Goal: Register for event/course

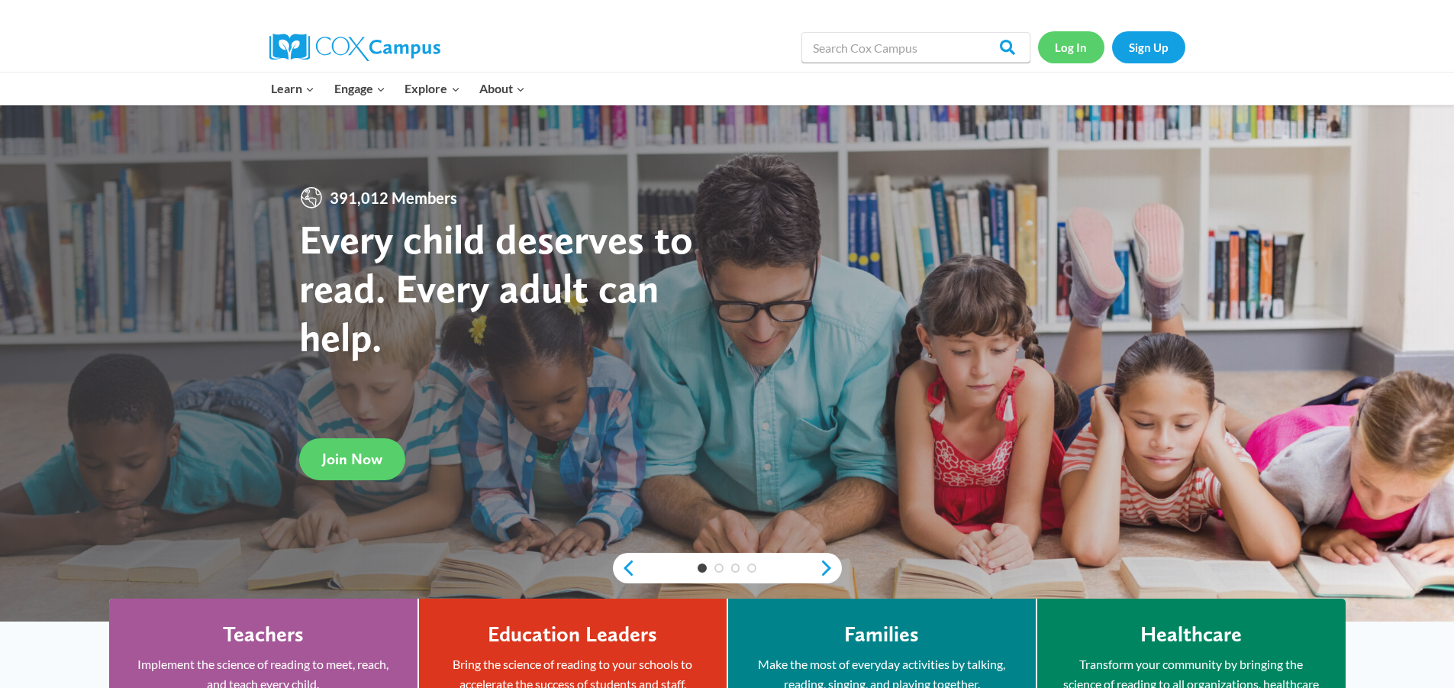
click at [1095, 42] on link "Log In" at bounding box center [1071, 46] width 66 height 31
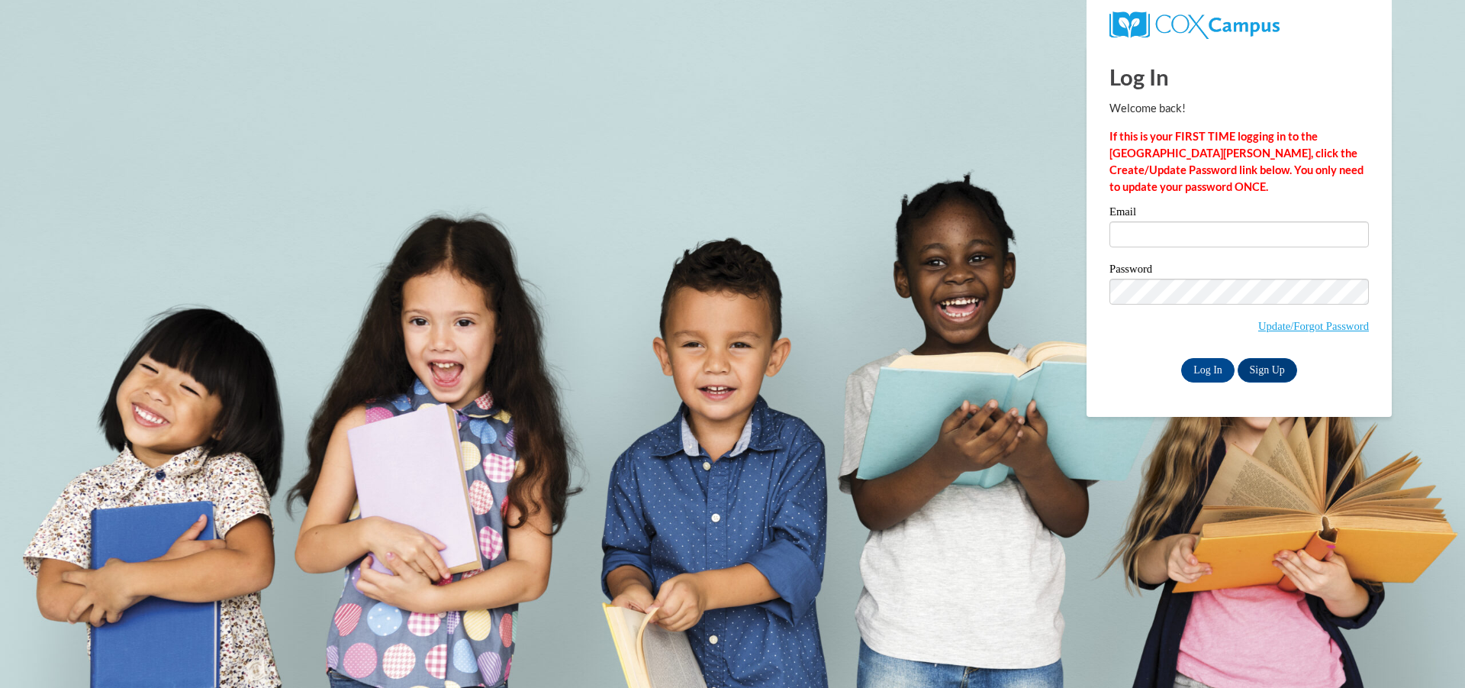
click at [1176, 267] on label "Password" at bounding box center [1239, 270] width 259 height 15
click at [1178, 254] on div "Email" at bounding box center [1239, 232] width 259 height 53
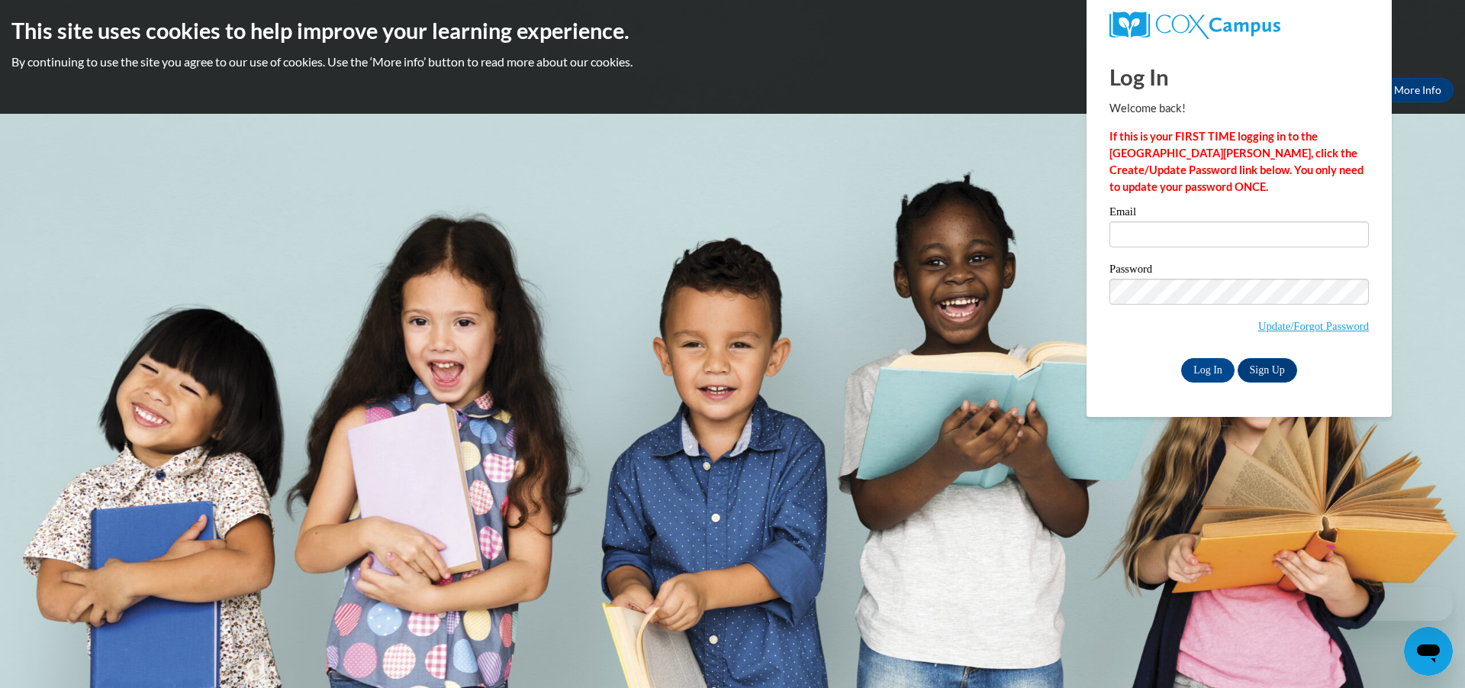
click at [1176, 248] on div "Email" at bounding box center [1239, 232] width 259 height 53
click at [1175, 243] on input "Email" at bounding box center [1239, 234] width 259 height 26
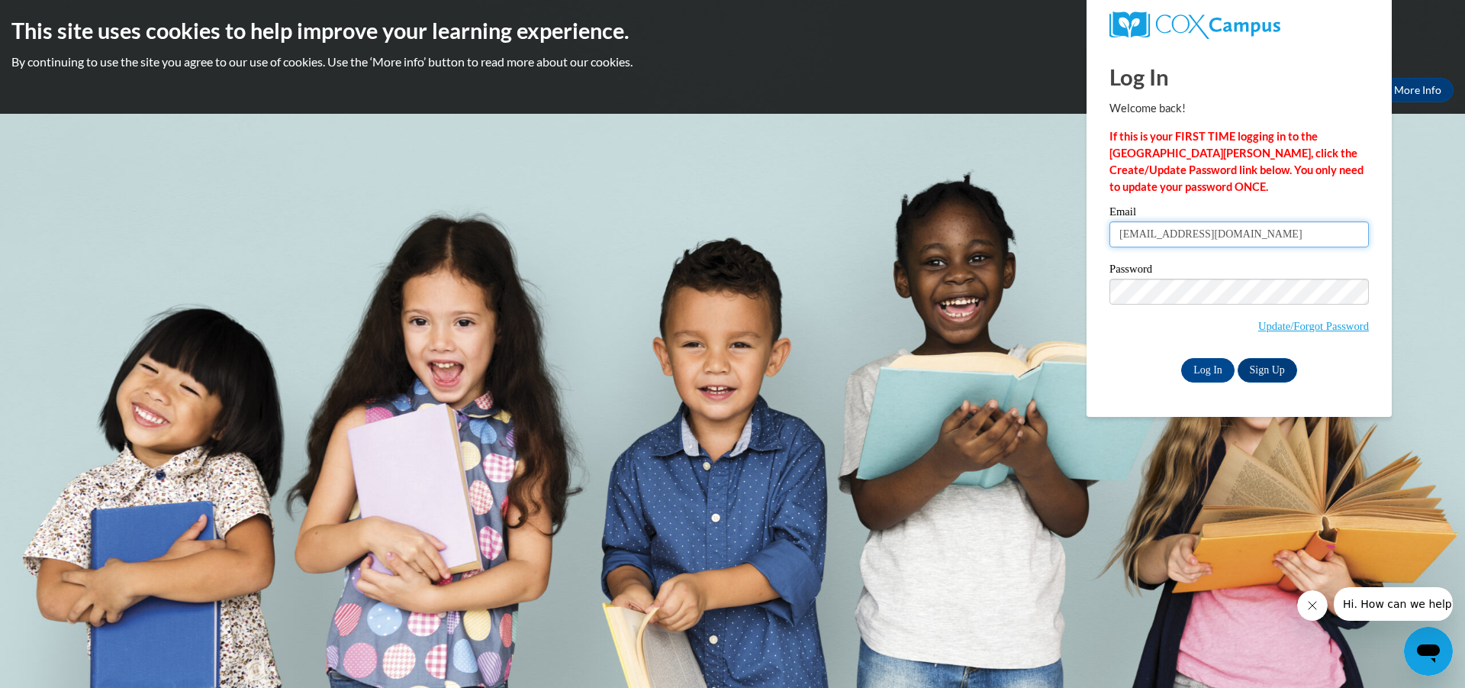
type input "mhill70@depaul.edu"
click at [1181, 358] on input "Log In" at bounding box center [1207, 370] width 53 height 24
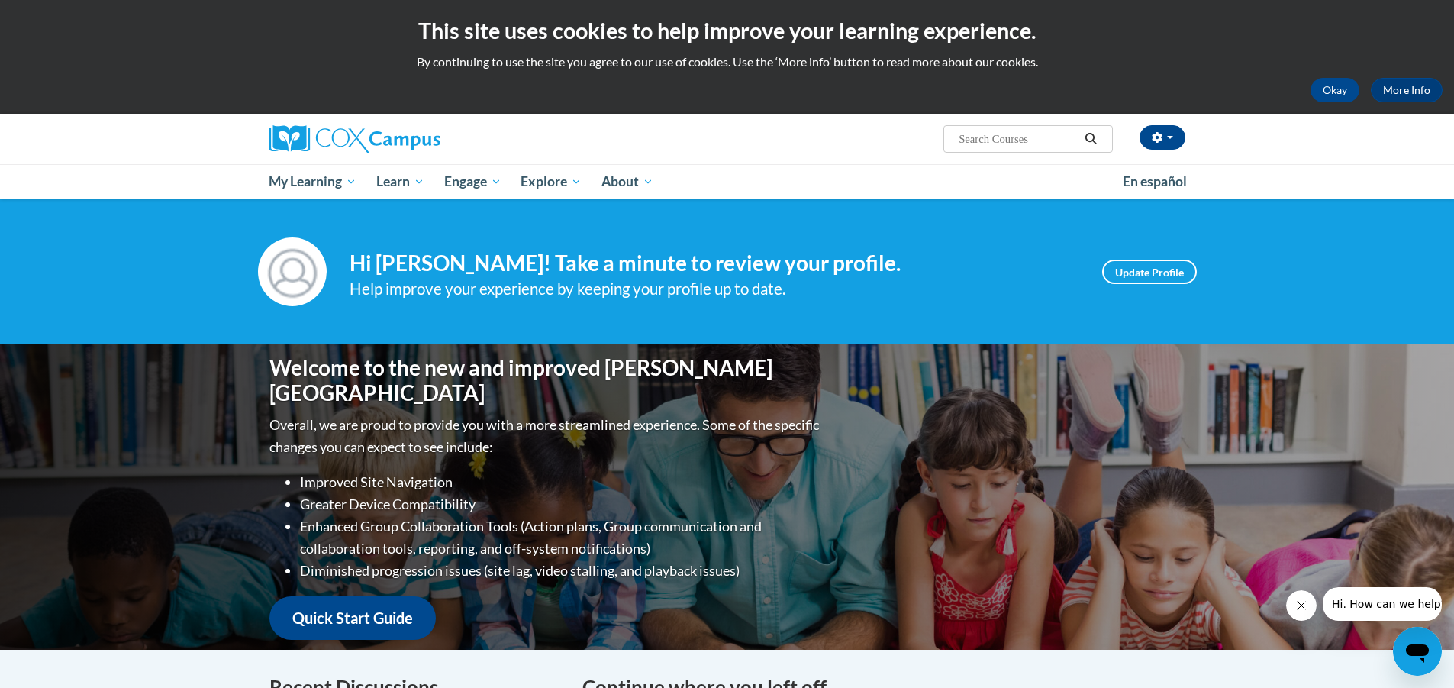
click at [1363, 88] on div "Okay More Info" at bounding box center [726, 90] width 1431 height 24
click at [1036, 135] on input "Search..." at bounding box center [1018, 139] width 122 height 18
type input "comprehension'"
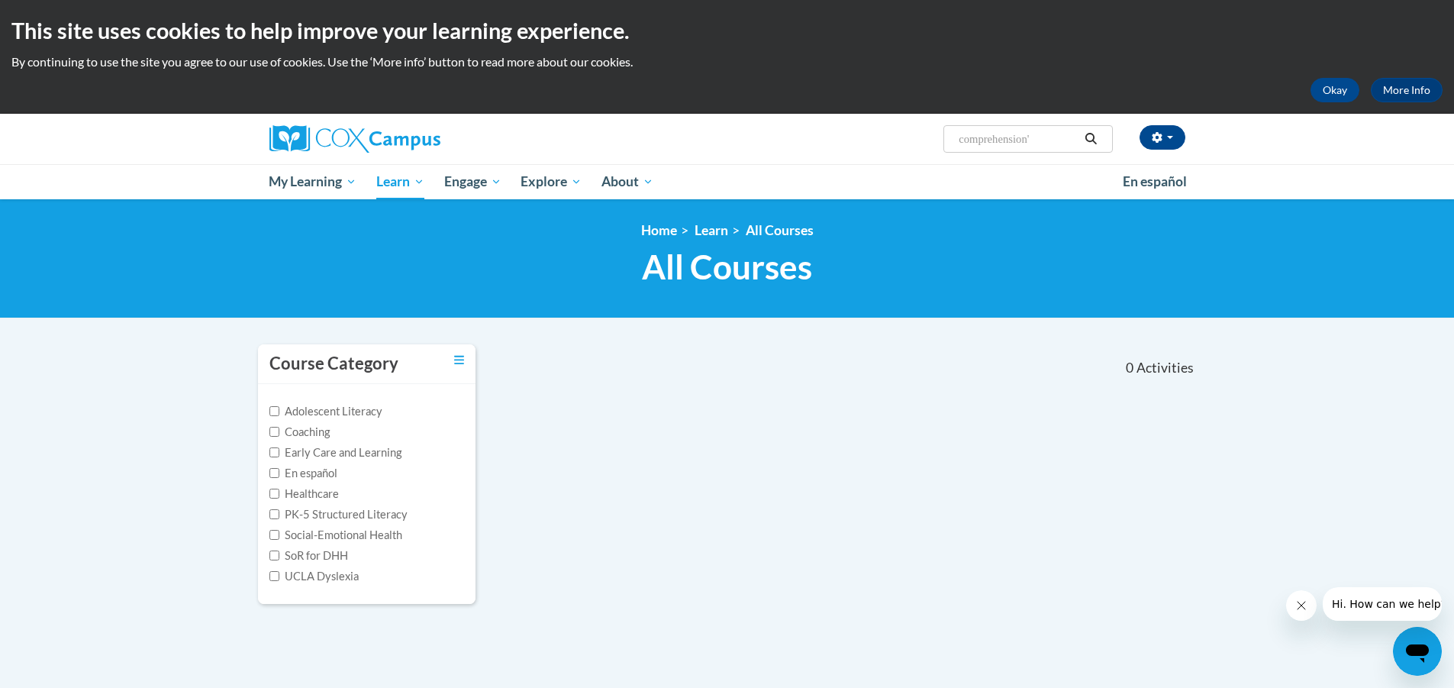
click at [1041, 142] on input "comprehension'" at bounding box center [1018, 139] width 122 height 18
type input "comprehension"
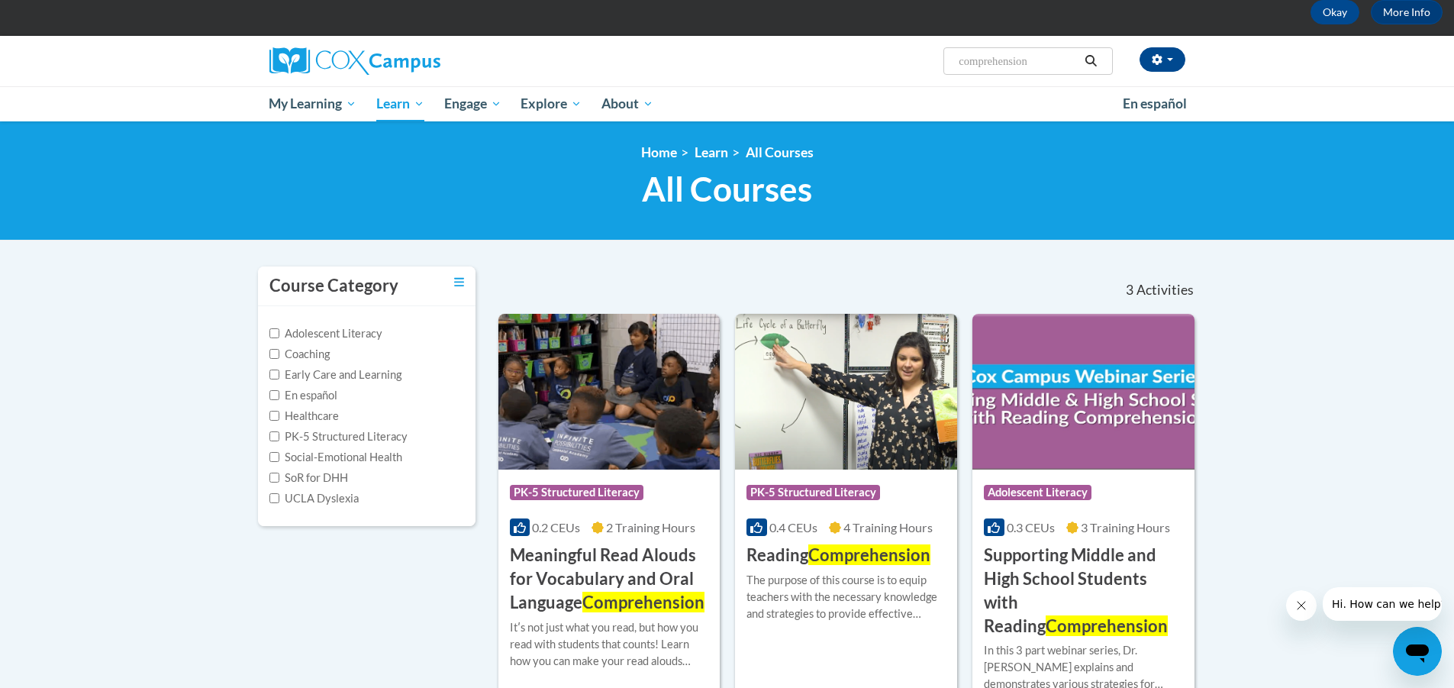
scroll to position [76, 0]
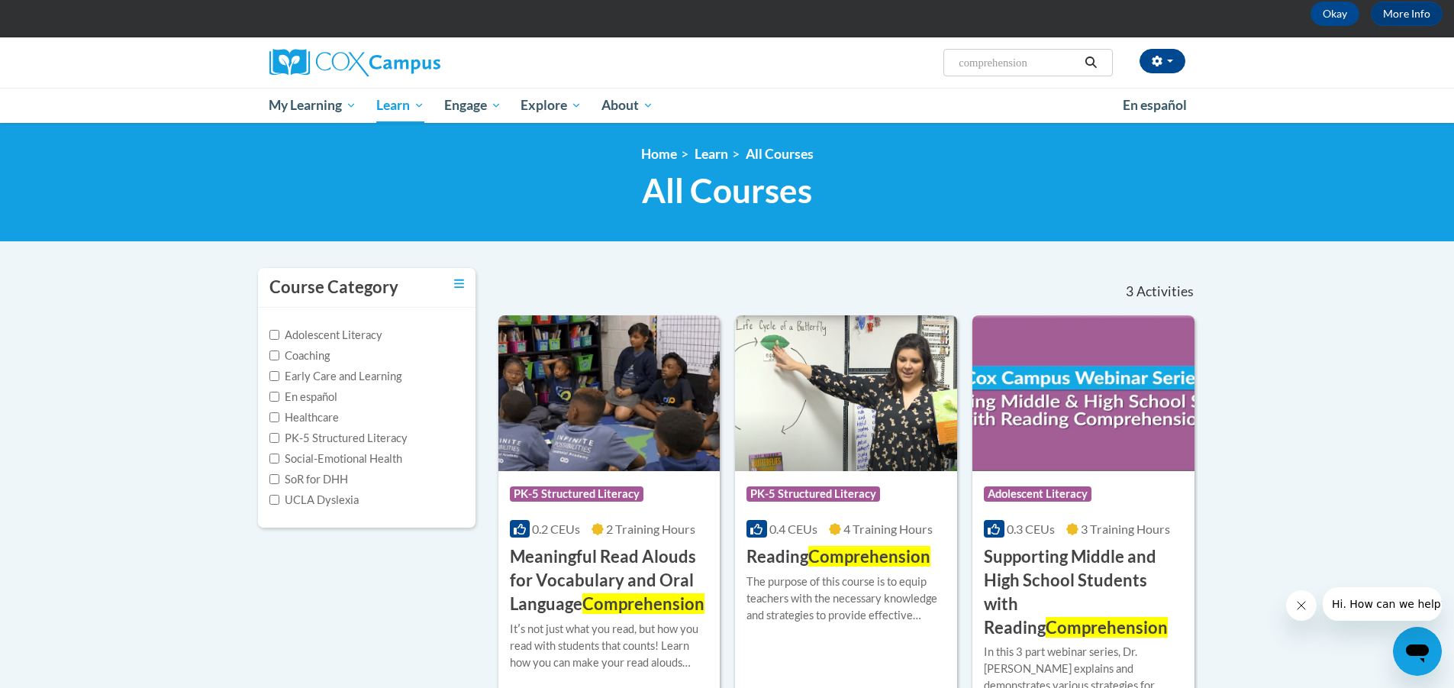
click at [1055, 58] on input "comprehension" at bounding box center [1018, 62] width 122 height 18
type input "comprehension instruction"
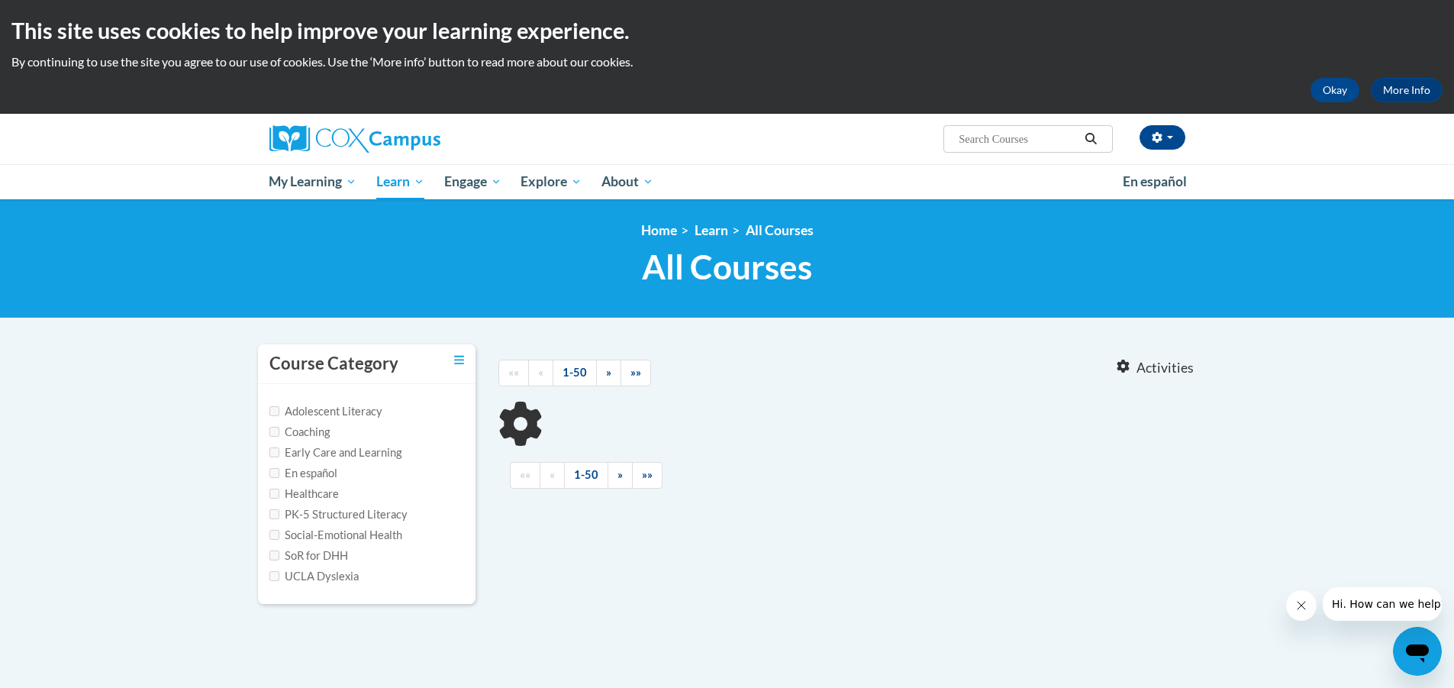
type input "comprehension instruction"
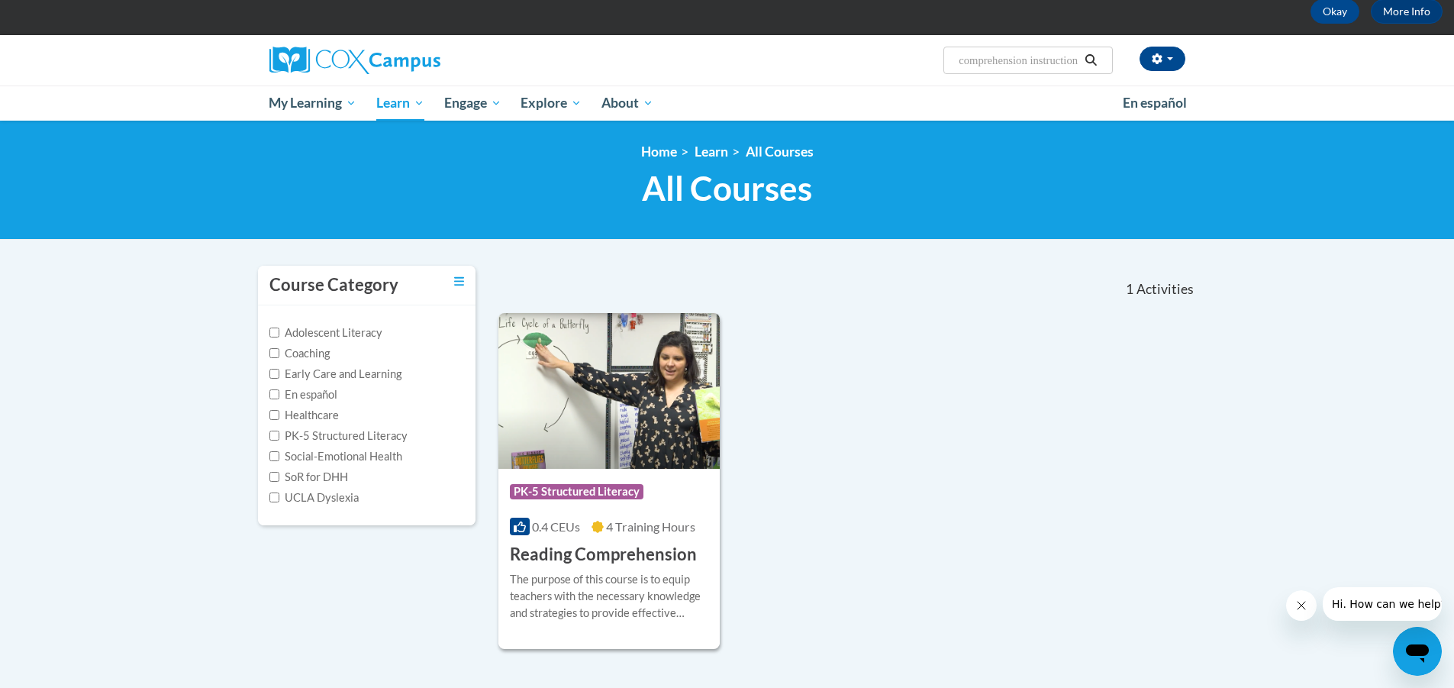
scroll to position [153, 0]
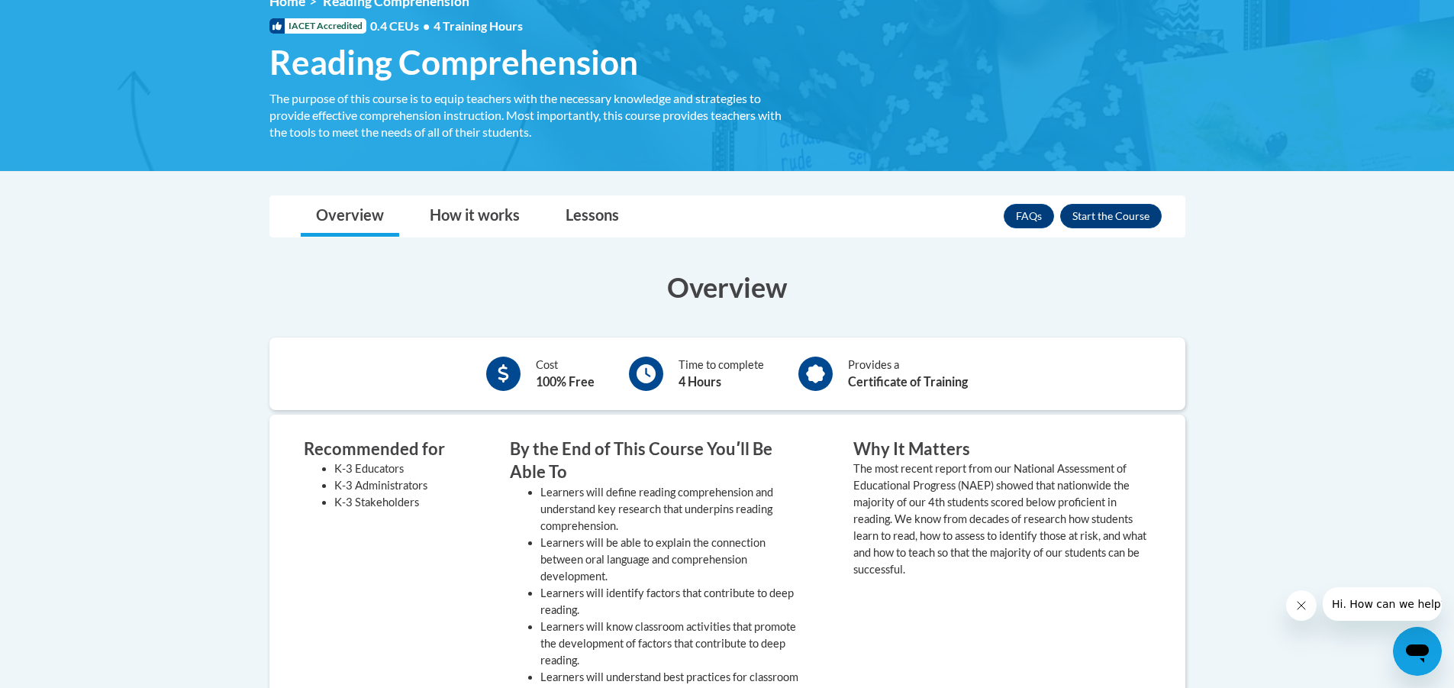
scroll to position [153, 0]
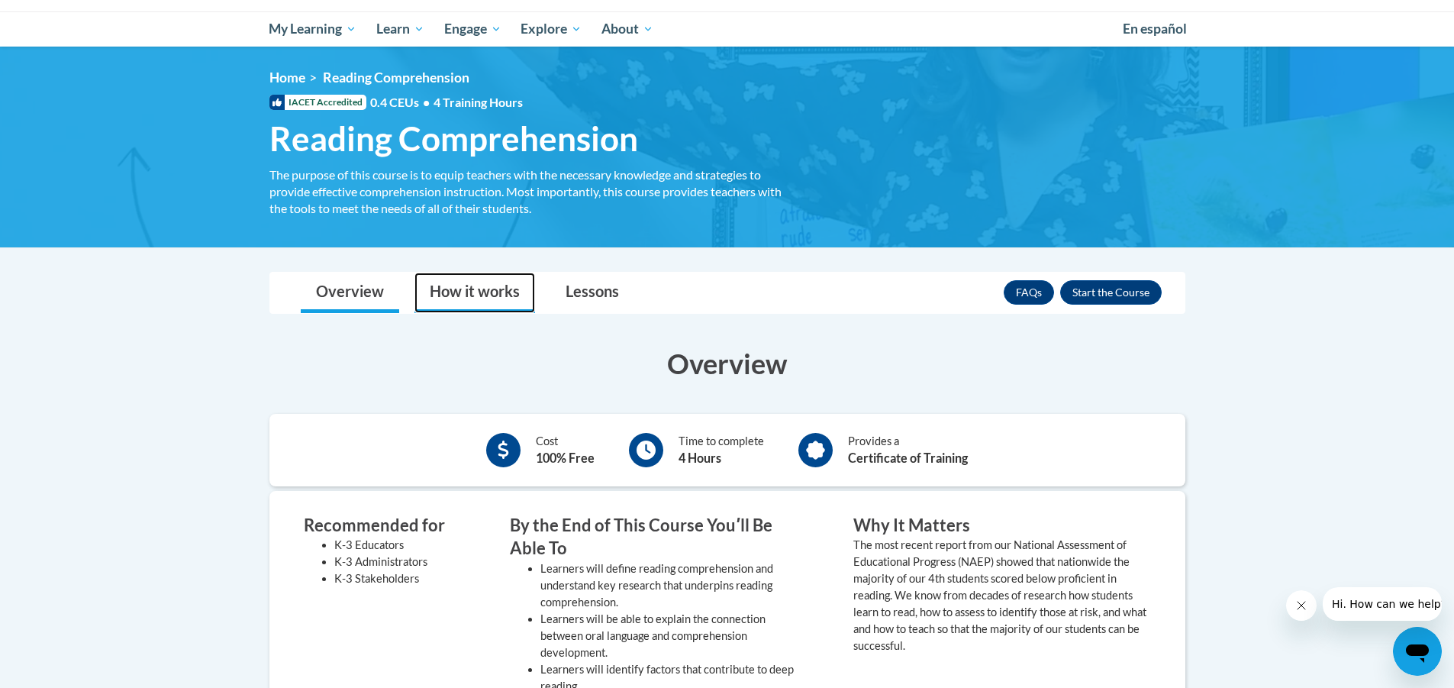
click at [489, 283] on link "How it works" at bounding box center [474, 292] width 121 height 40
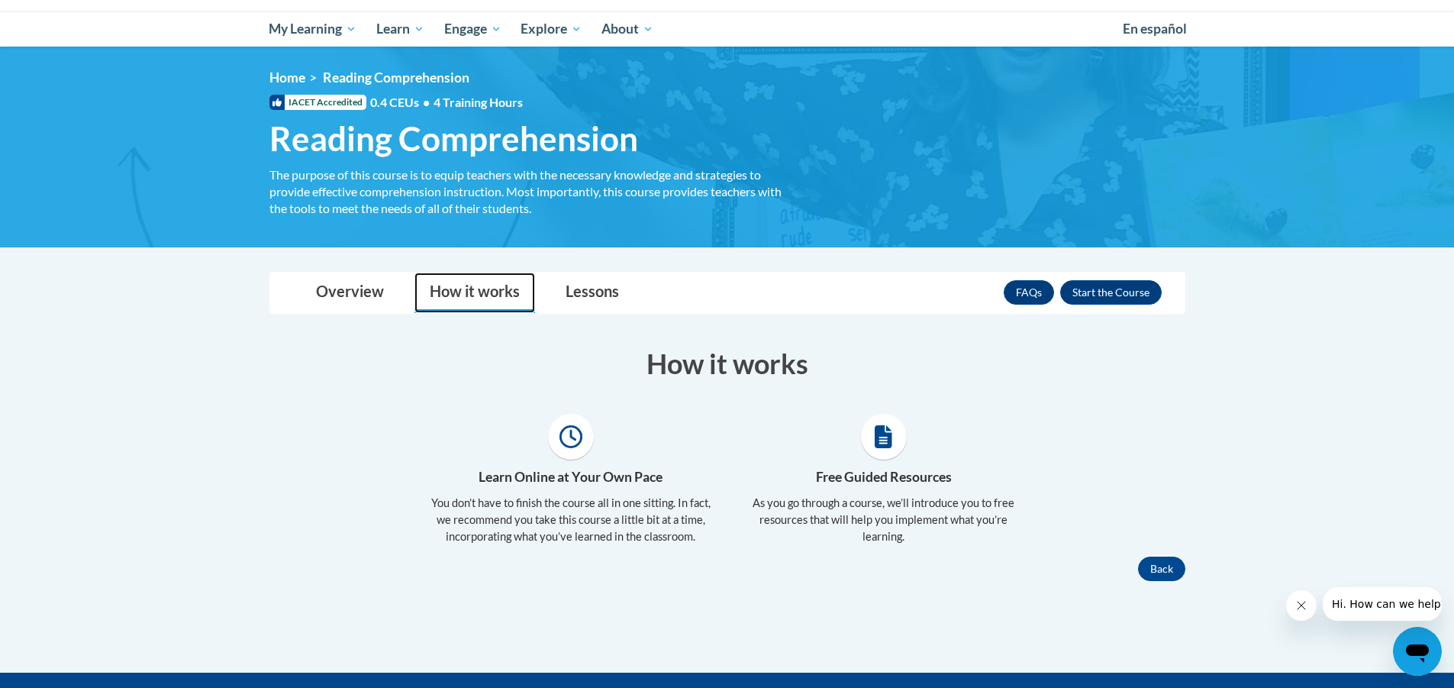
click at [529, 286] on link "How it works" at bounding box center [474, 292] width 121 height 40
click at [556, 288] on link "Lessons" at bounding box center [592, 292] width 84 height 40
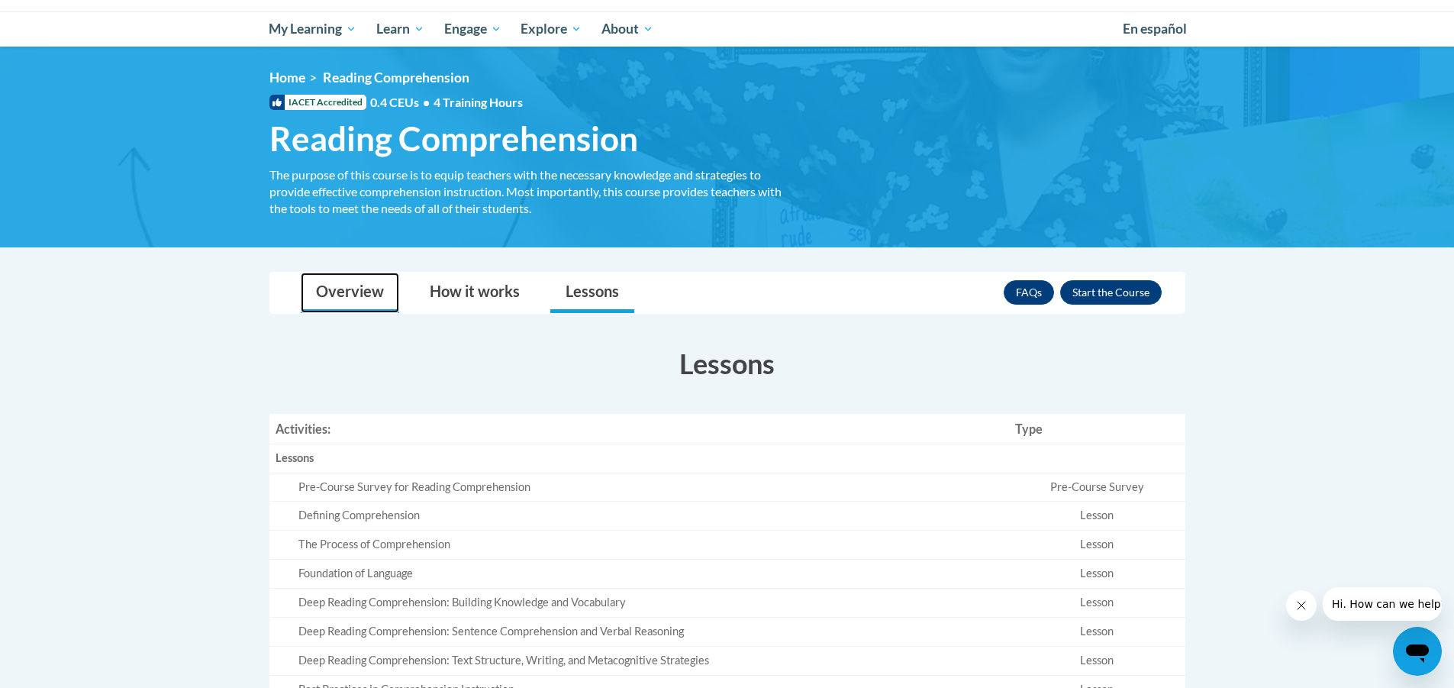
click at [376, 290] on link "Overview" at bounding box center [350, 292] width 98 height 40
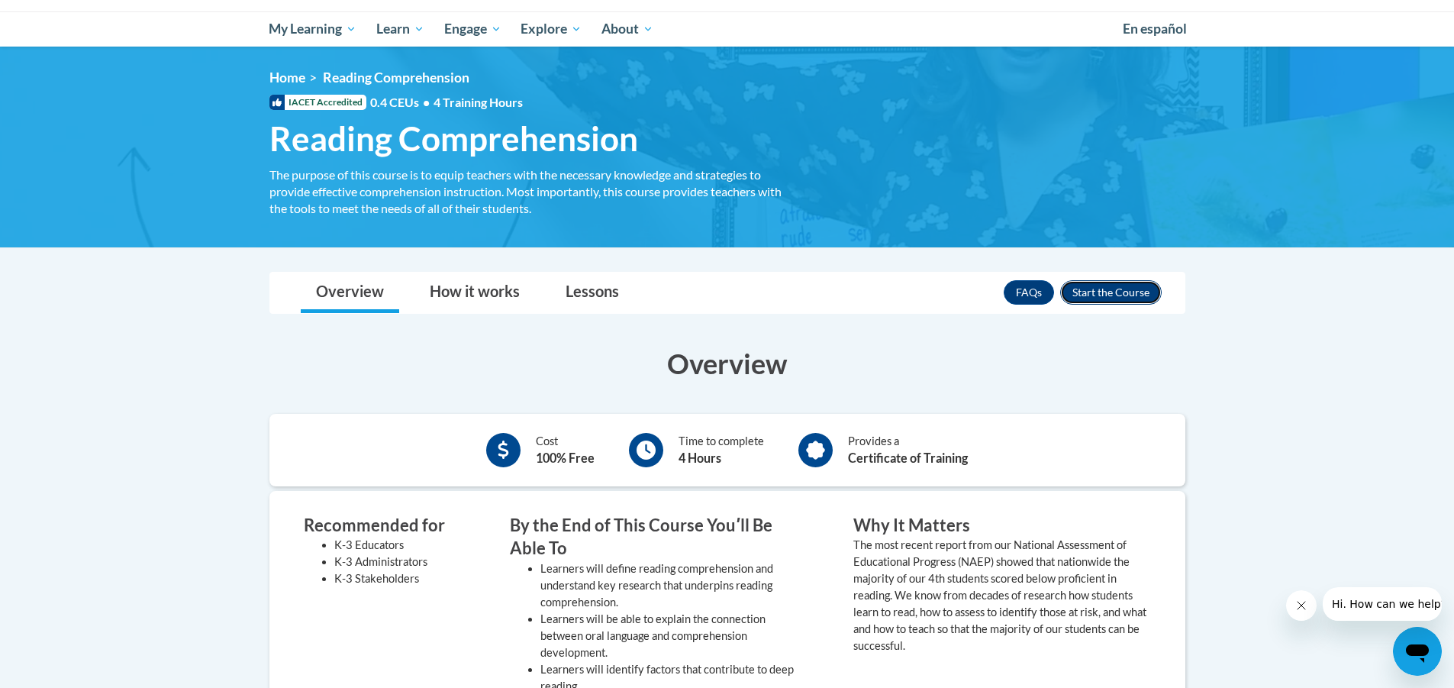
click at [1102, 302] on button "Enroll" at bounding box center [1111, 292] width 102 height 24
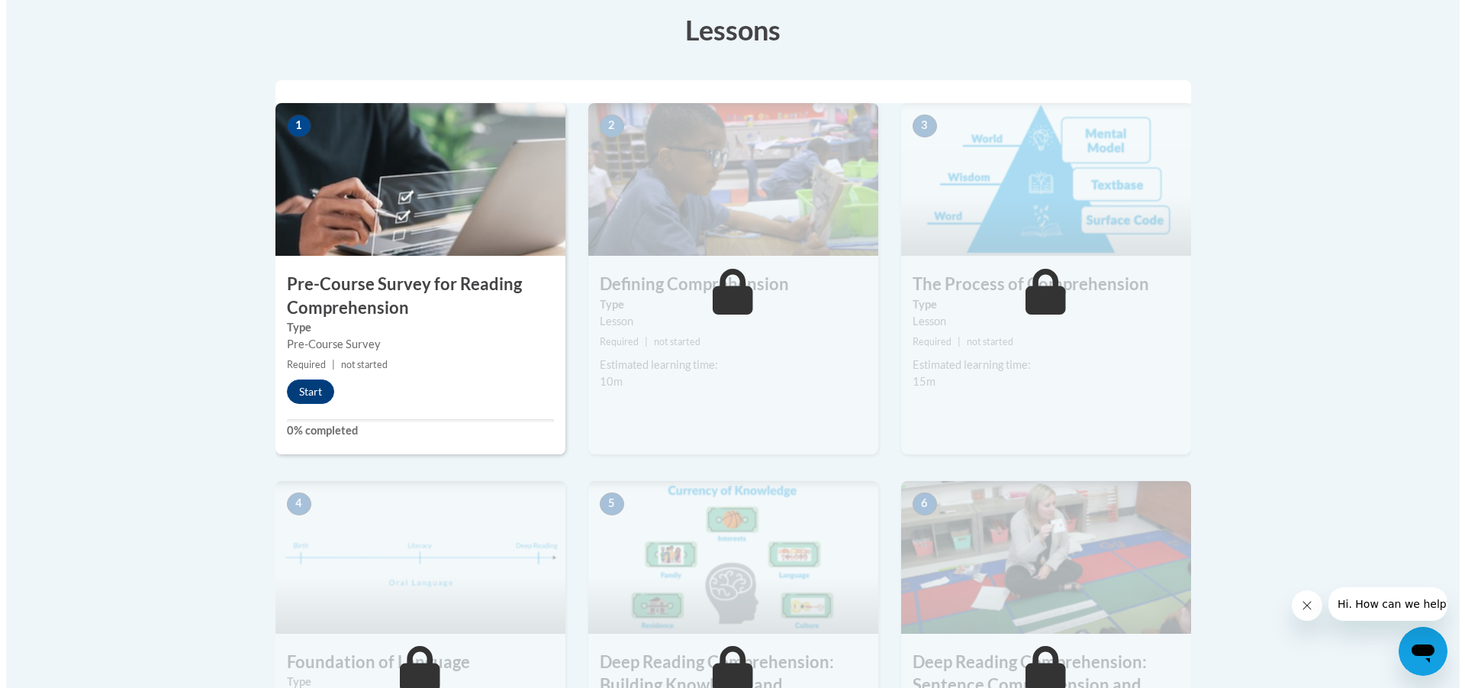
scroll to position [458, 0]
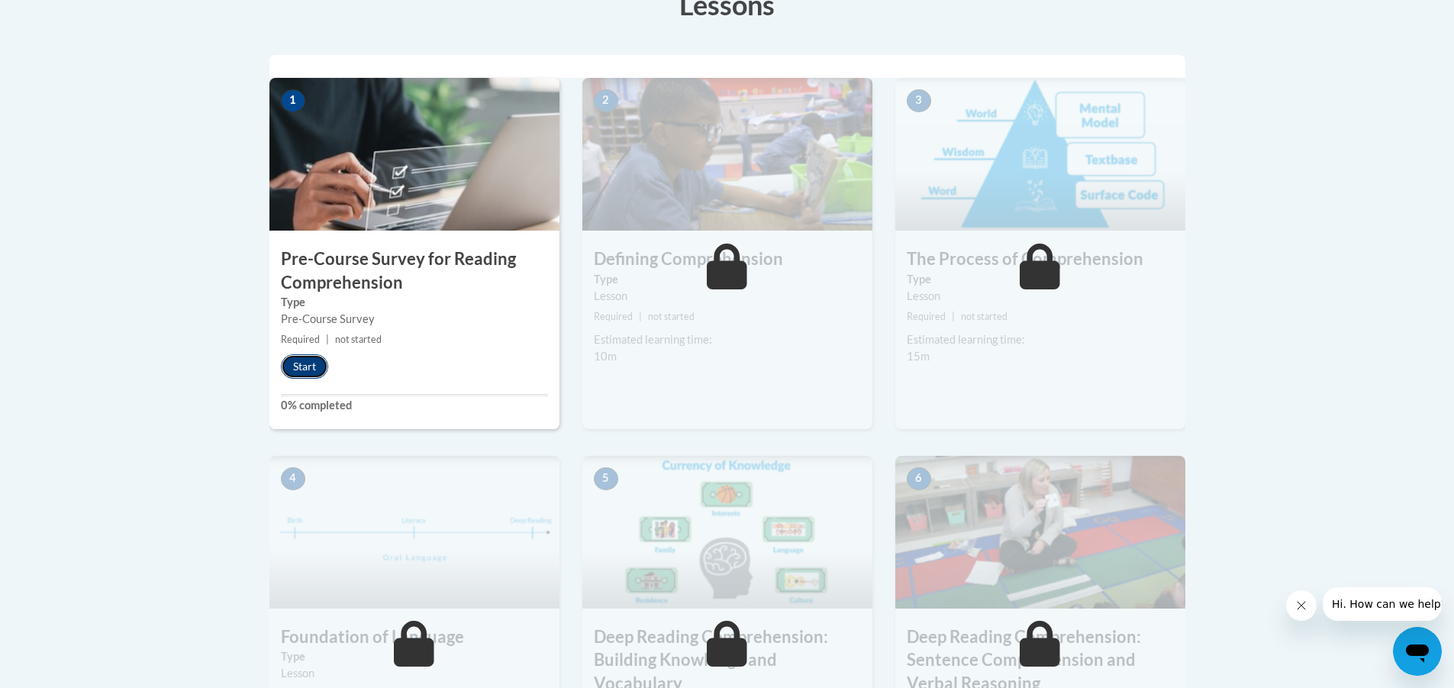
click at [308, 377] on button "Start" at bounding box center [304, 366] width 47 height 24
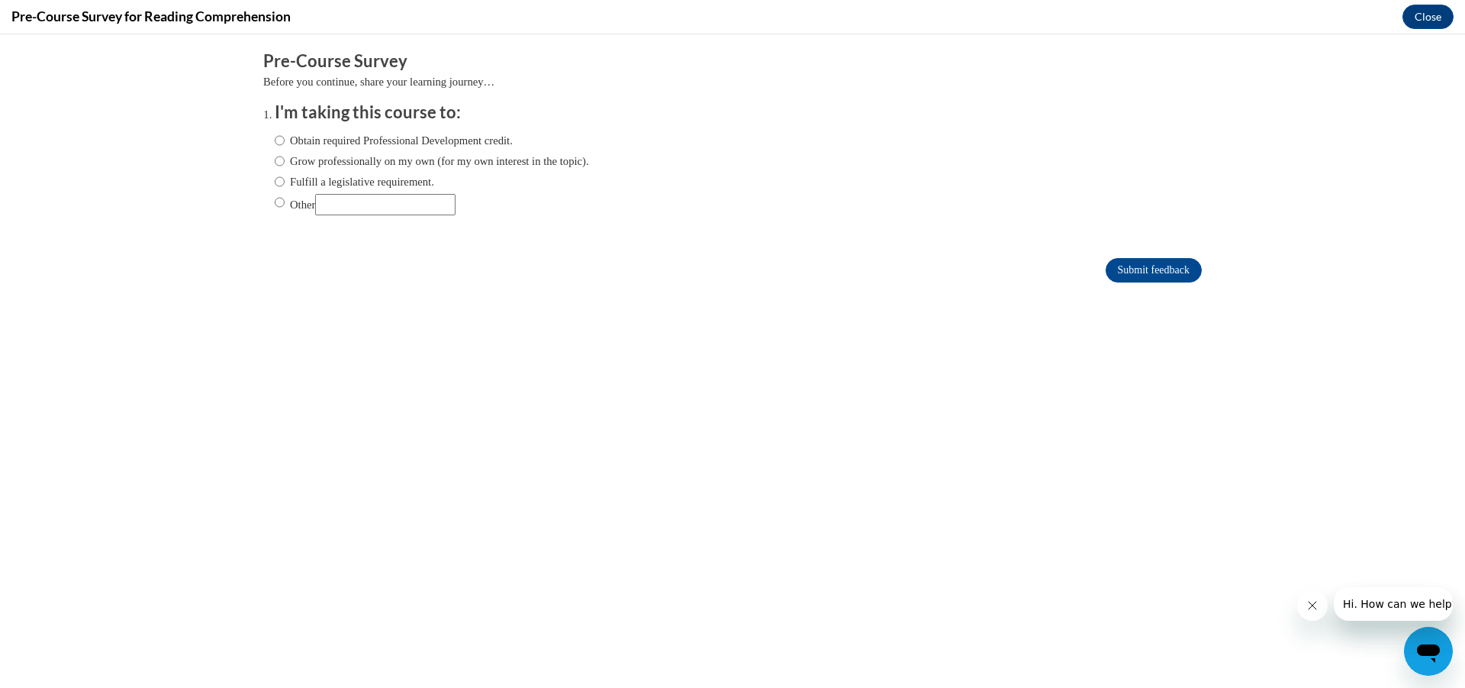
scroll to position [0, 0]
click at [393, 148] on label "Obtain required Professional Development credit." at bounding box center [394, 140] width 238 height 17
click at [285, 148] on input "Obtain required Professional Development credit." at bounding box center [280, 140] width 10 height 17
radio input "true"
click at [397, 158] on label "Grow professionally on my own (for my own interest in the topic)." at bounding box center [432, 161] width 314 height 17
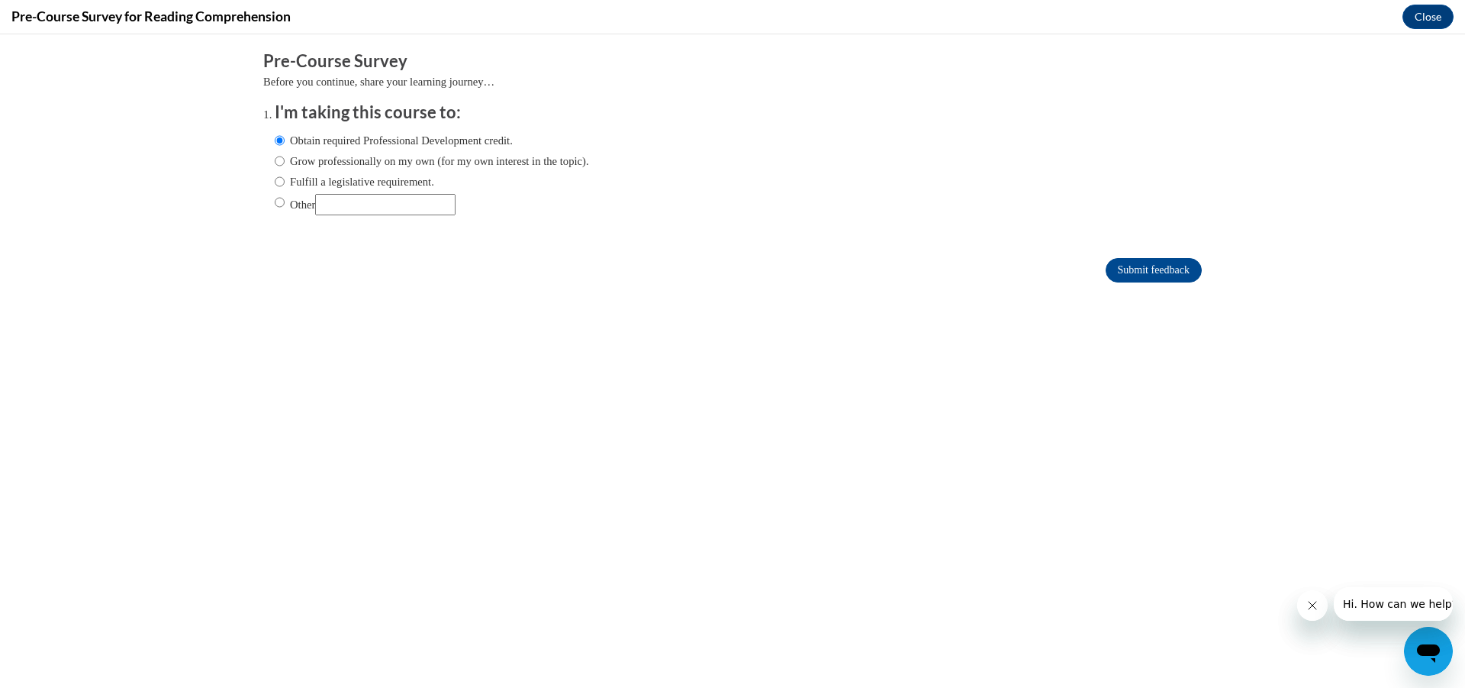
click at [285, 158] on input "Grow professionally on my own (for my own interest in the topic)." at bounding box center [280, 161] width 10 height 17
radio input "true"
click at [1117, 282] on form "Pre-Course Survey Before you continue, share your learning journey… I'm taking …" at bounding box center [732, 174] width 939 height 249
click at [1117, 269] on input "Submit feedback" at bounding box center [1154, 270] width 96 height 24
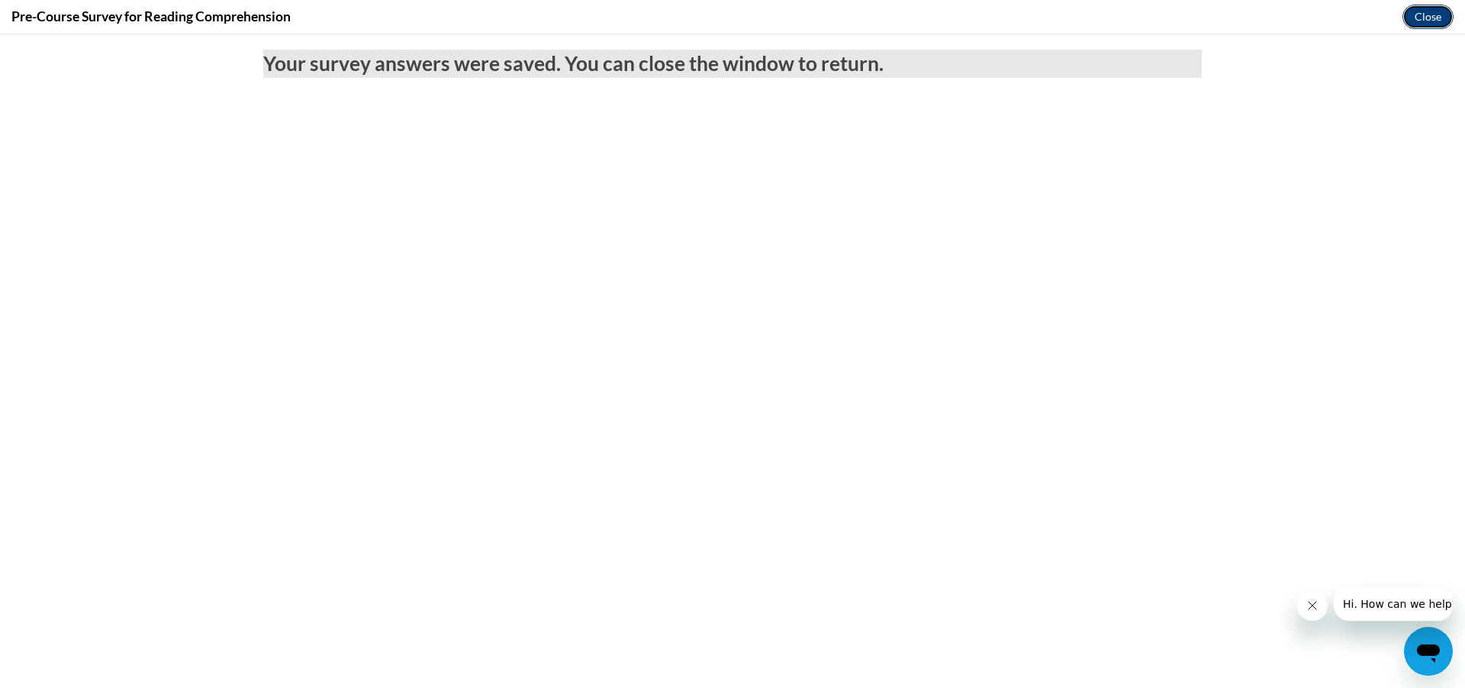
click at [1442, 19] on button "Close" at bounding box center [1428, 17] width 51 height 24
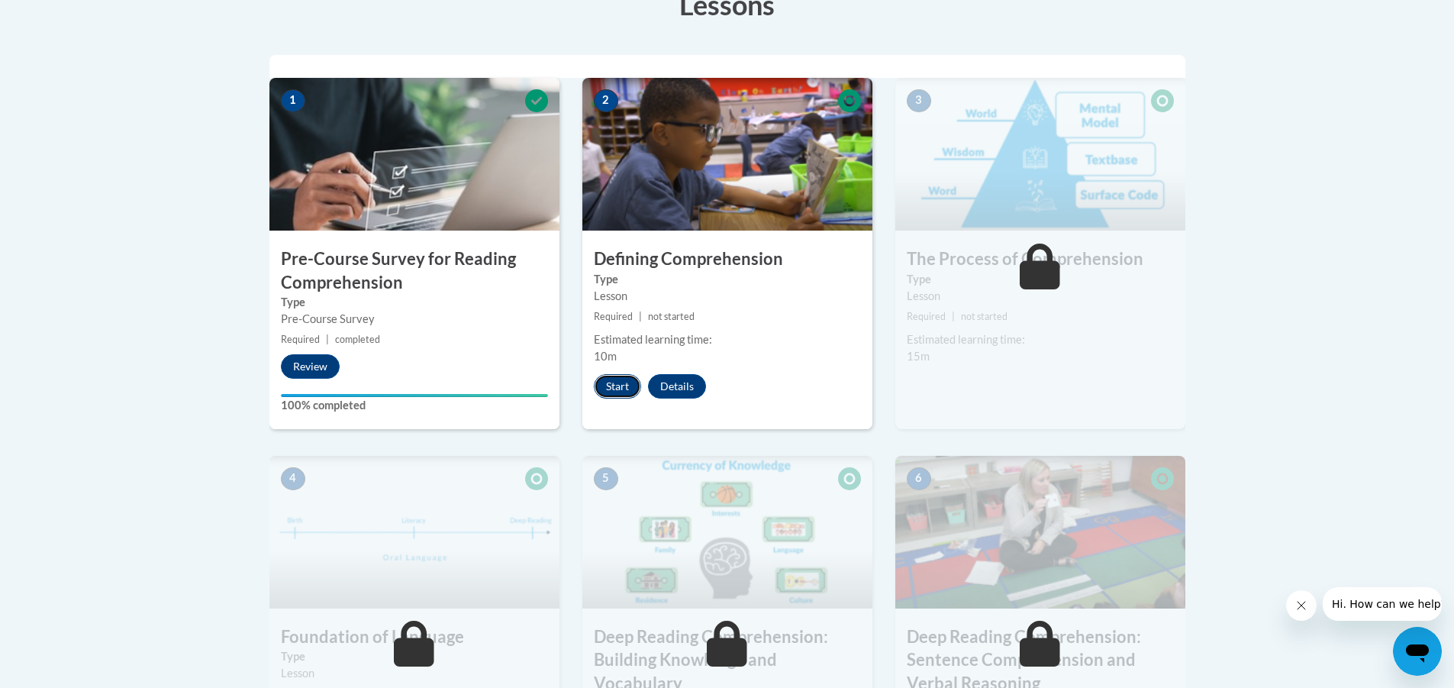
click at [605, 392] on button "Start" at bounding box center [617, 386] width 47 height 24
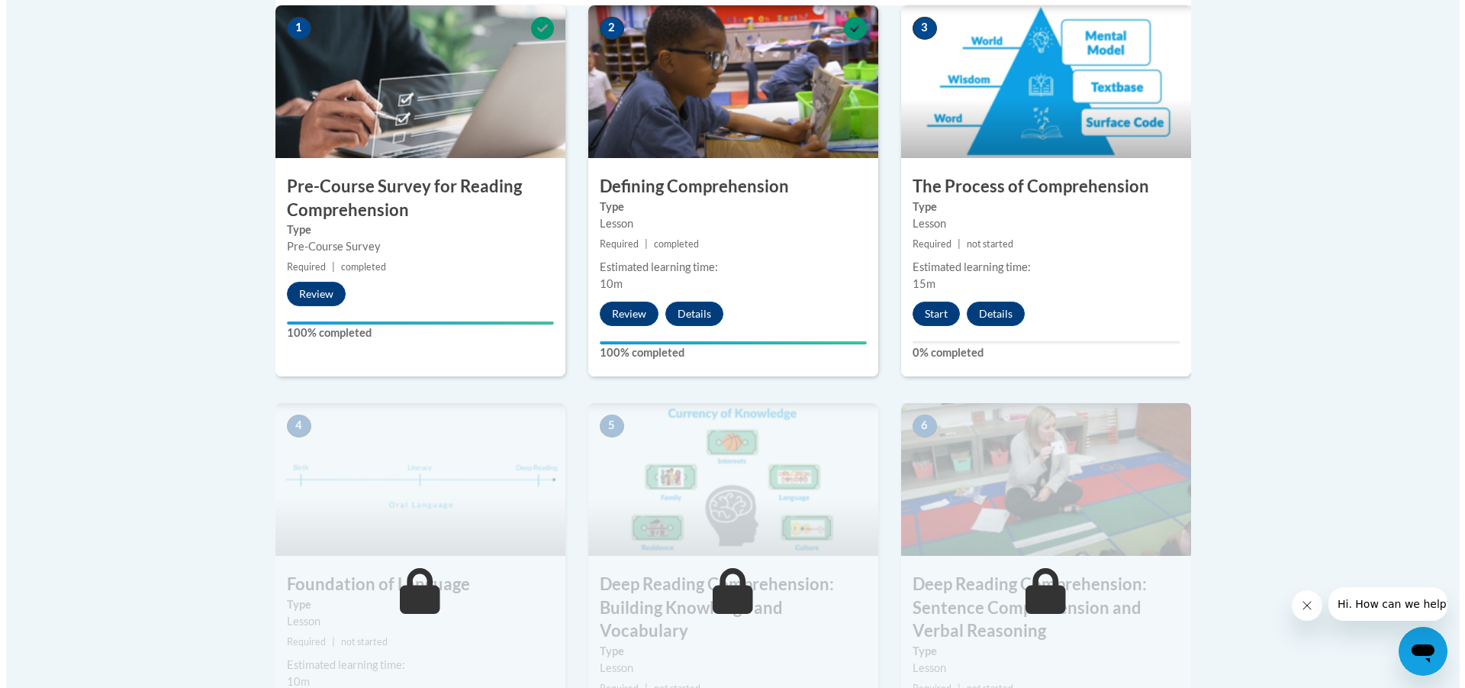
scroll to position [458, 0]
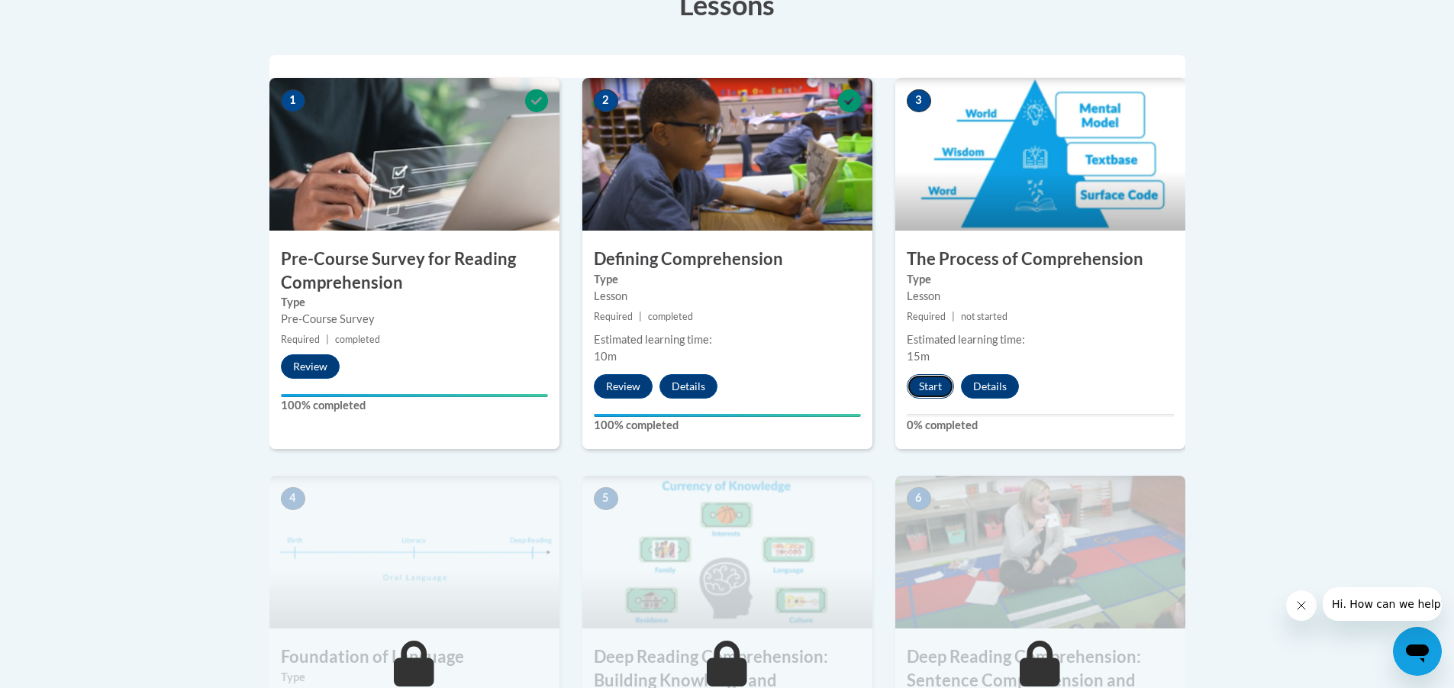
click at [930, 385] on button "Start" at bounding box center [930, 386] width 47 height 24
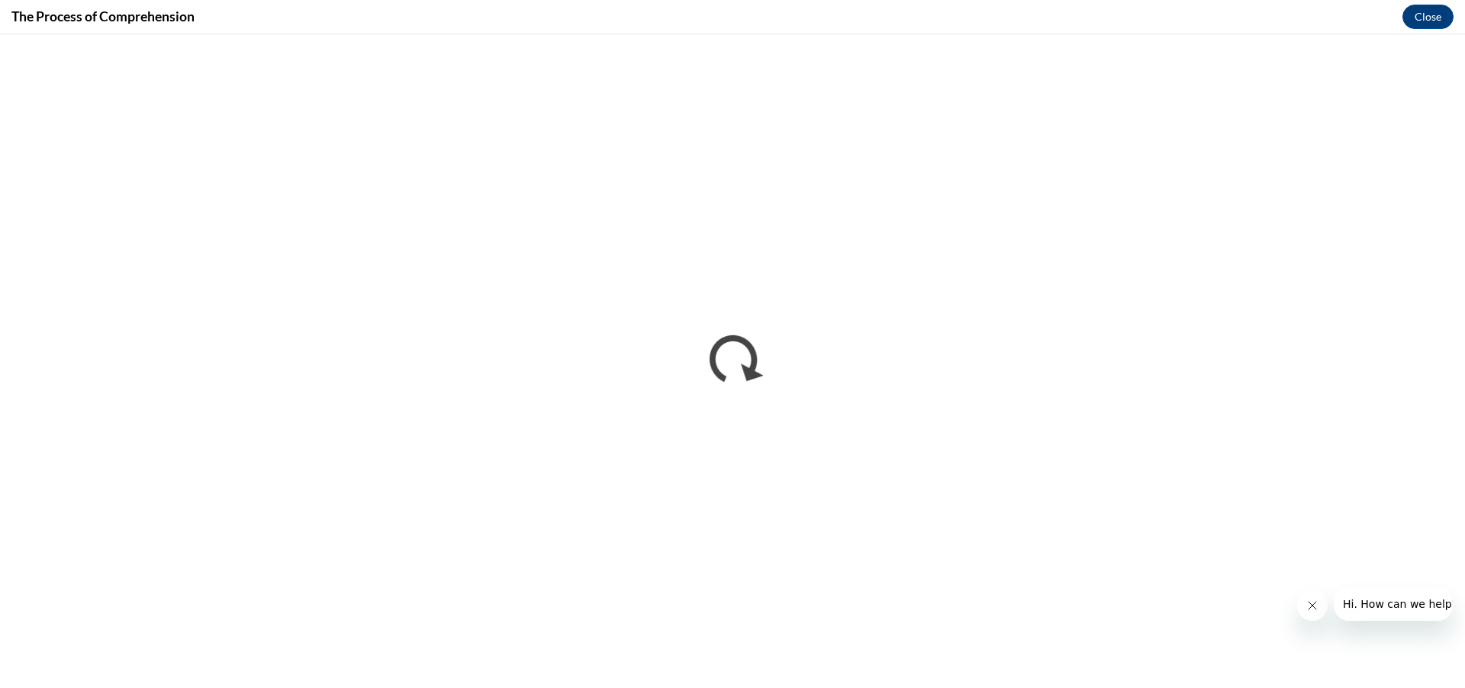
scroll to position [0, 0]
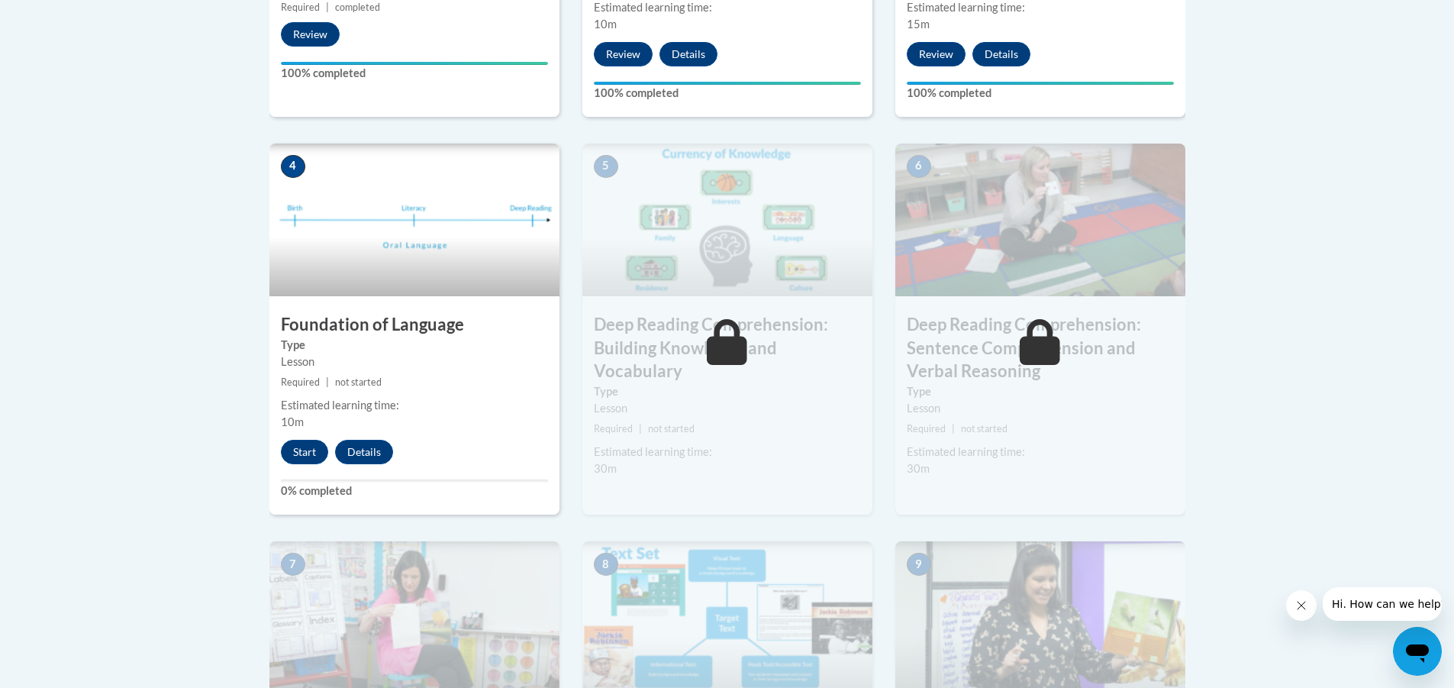
scroll to position [763, 0]
